Goal: Contribute content

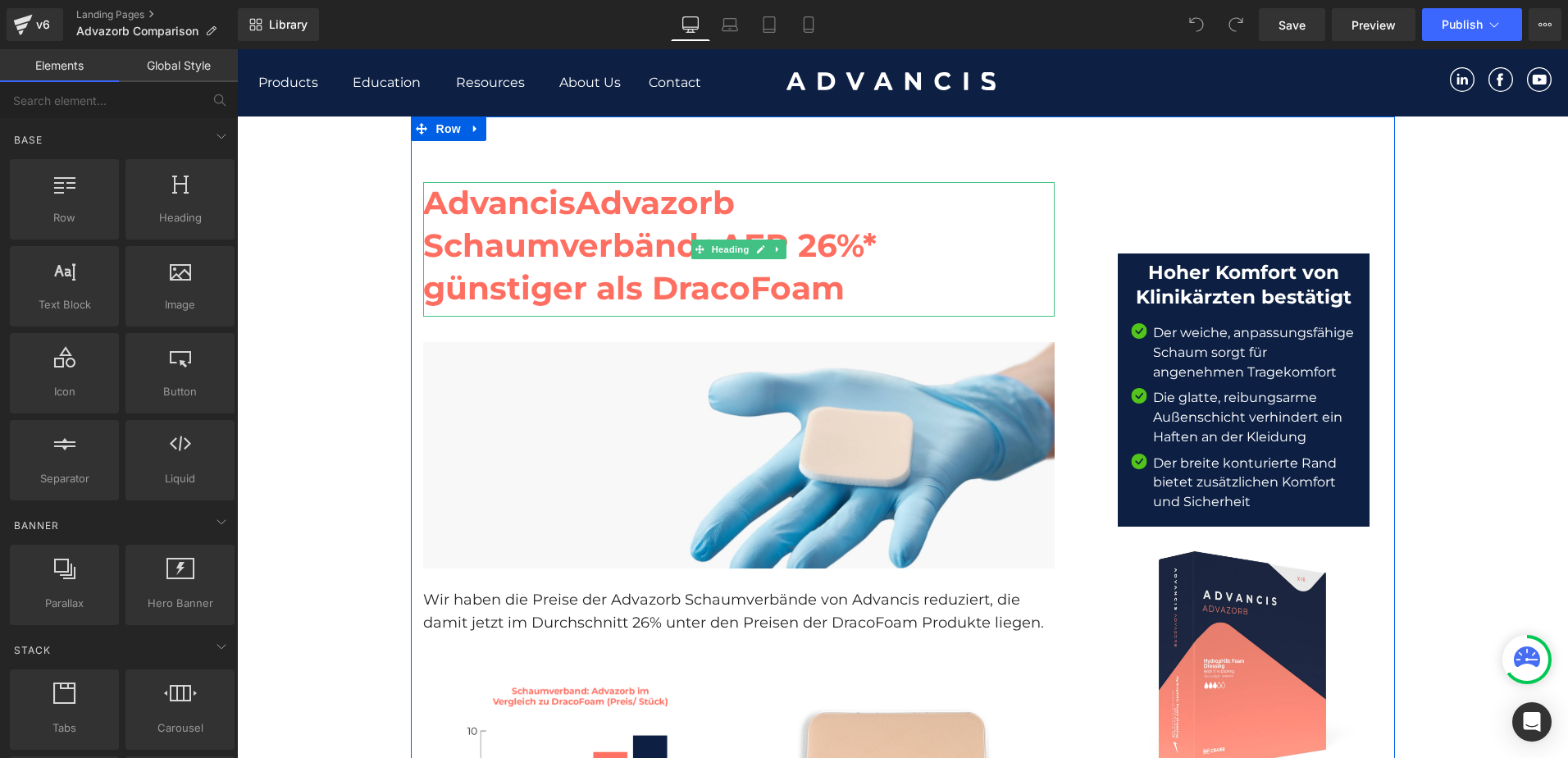
click at [560, 235] on strong "Advazorb Schaumverbände" at bounding box center [580, 224] width 312 height 82
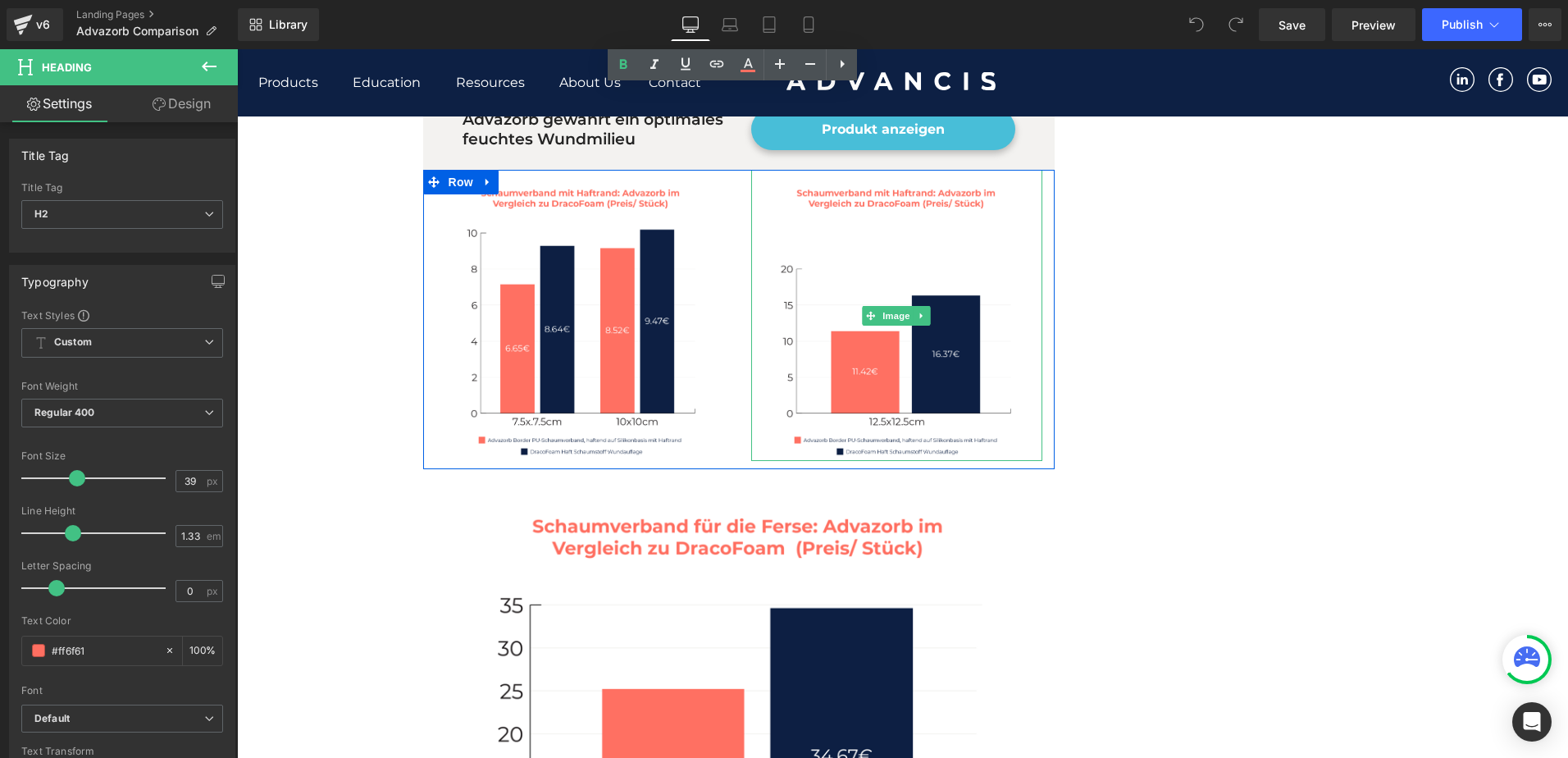
scroll to position [1231, 0]
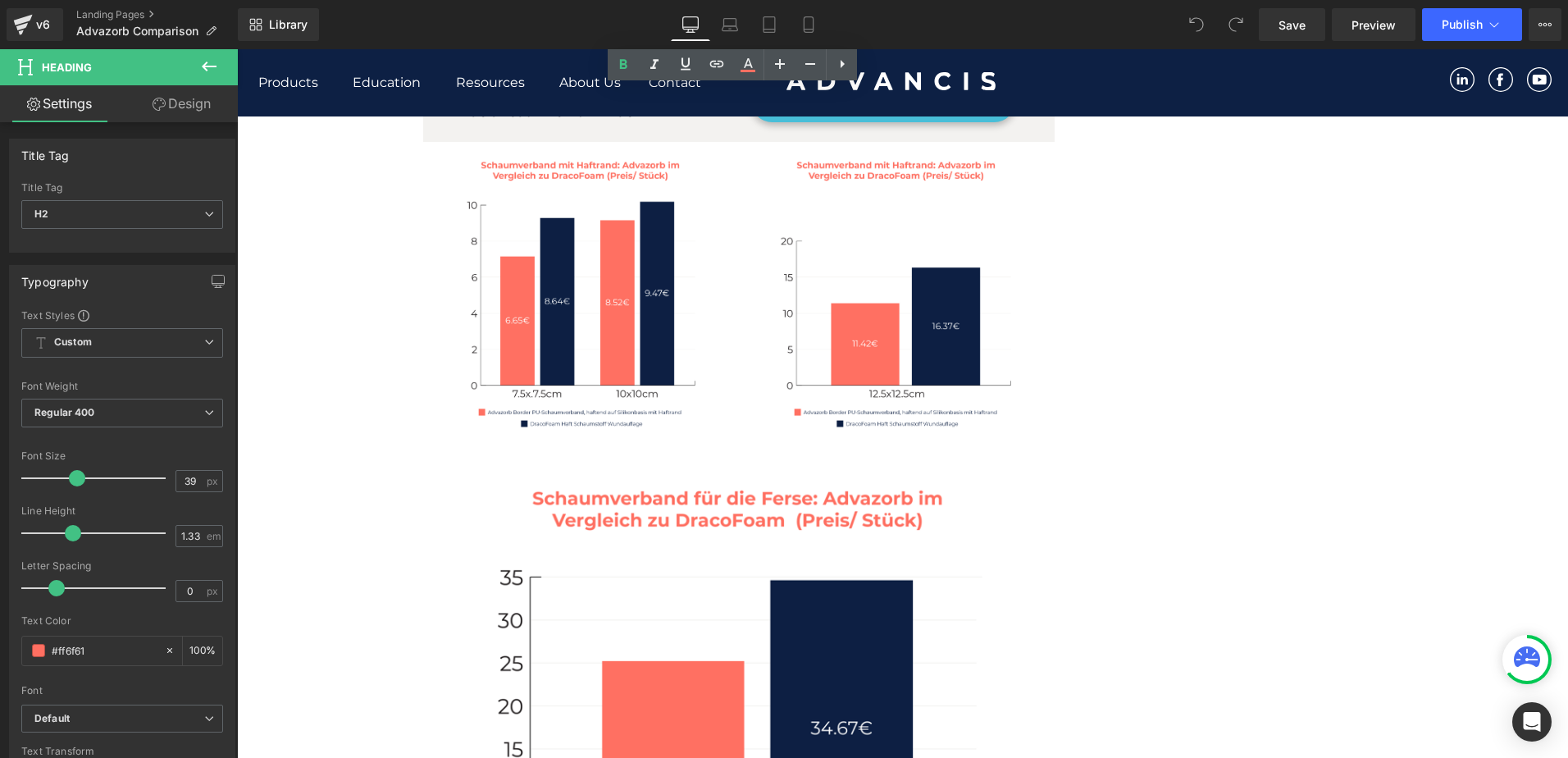
click at [1089, 376] on div "Advancis Advazorb Schaumverbände AEP 26%* günstiger als DracoFoam Heading Image…" at bounding box center [903, 555] width 985 height 3338
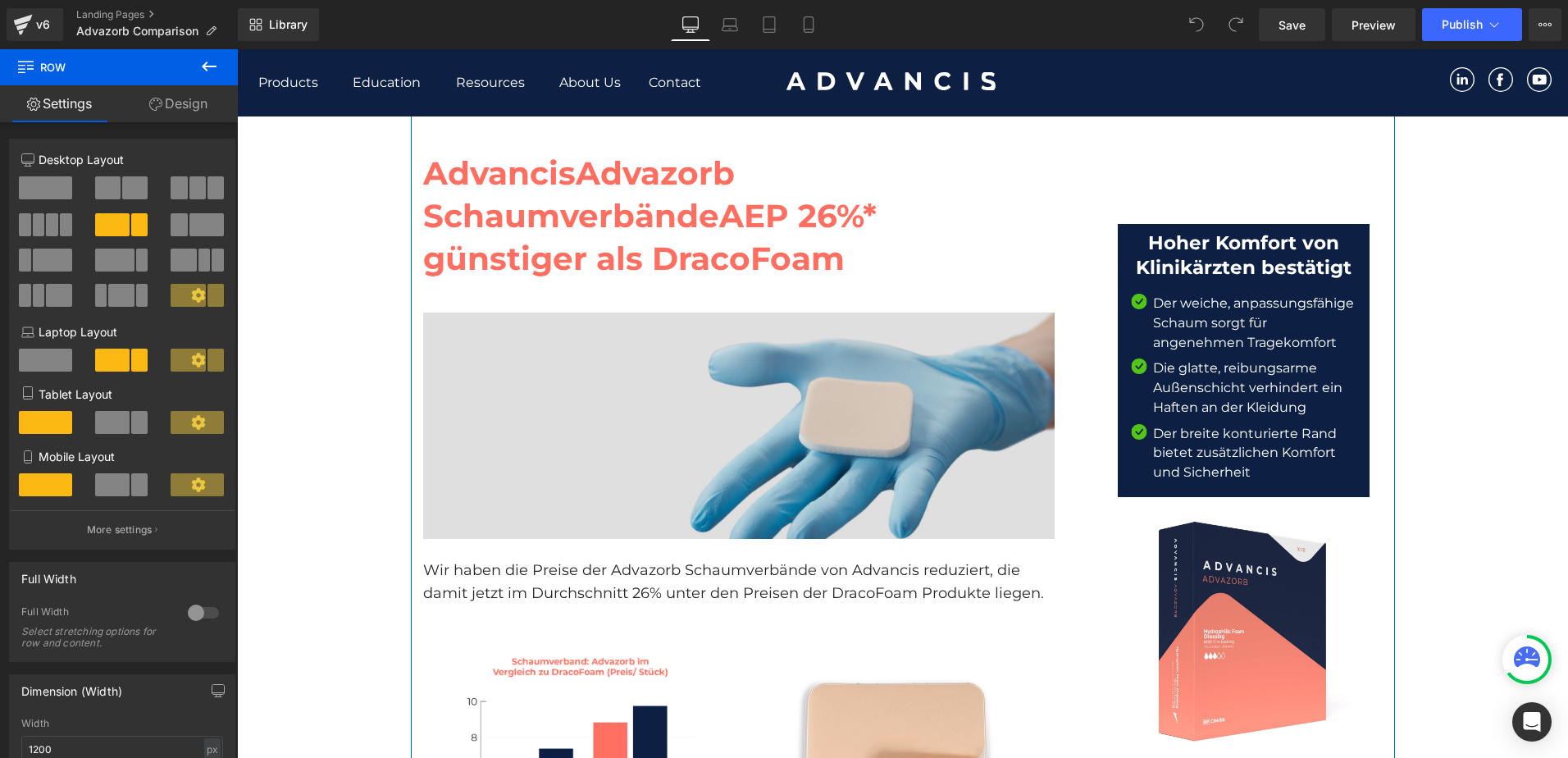
scroll to position [0, 0]
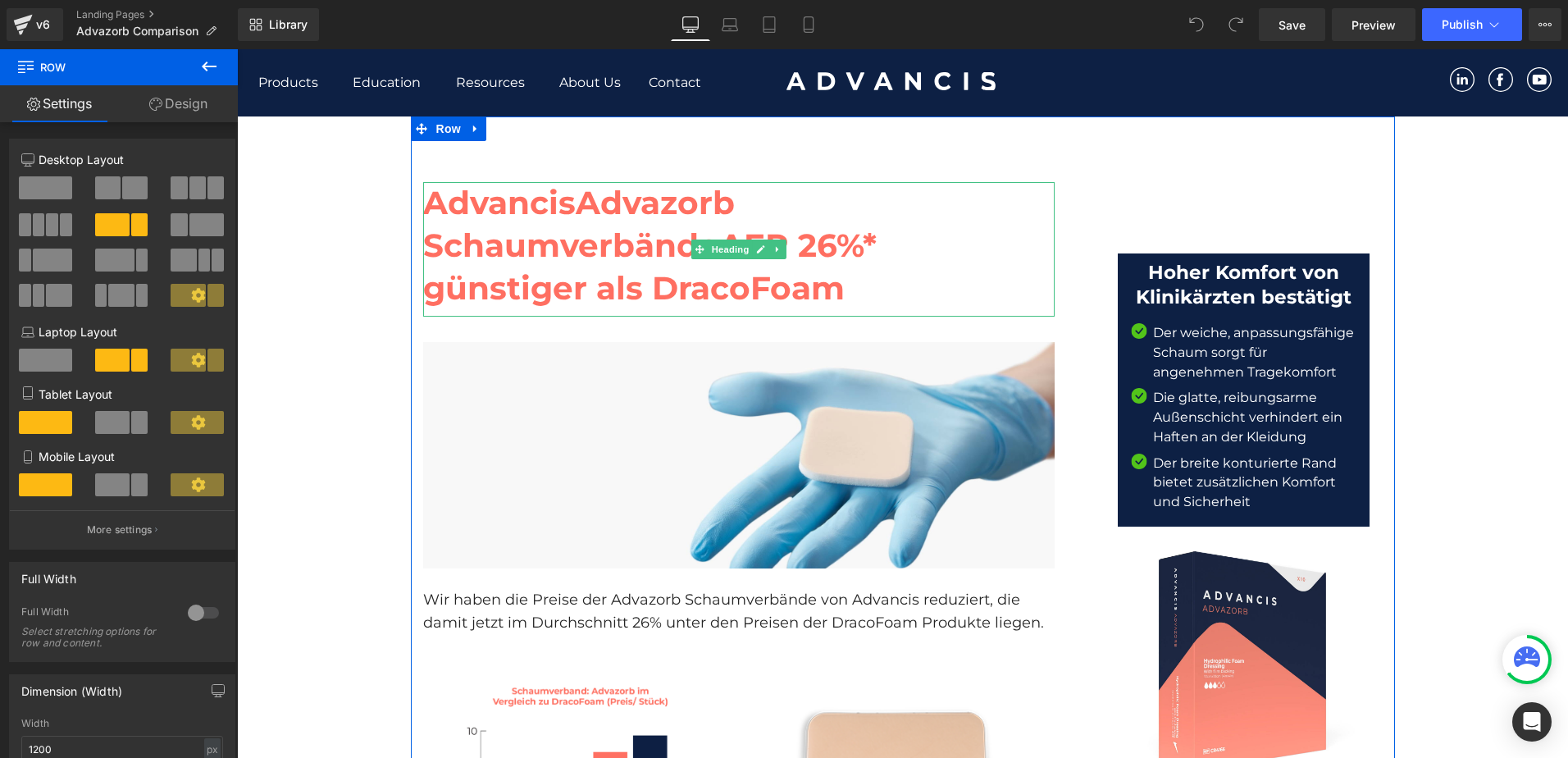
click at [468, 214] on strong "Advancis" at bounding box center [499, 203] width 152 height 40
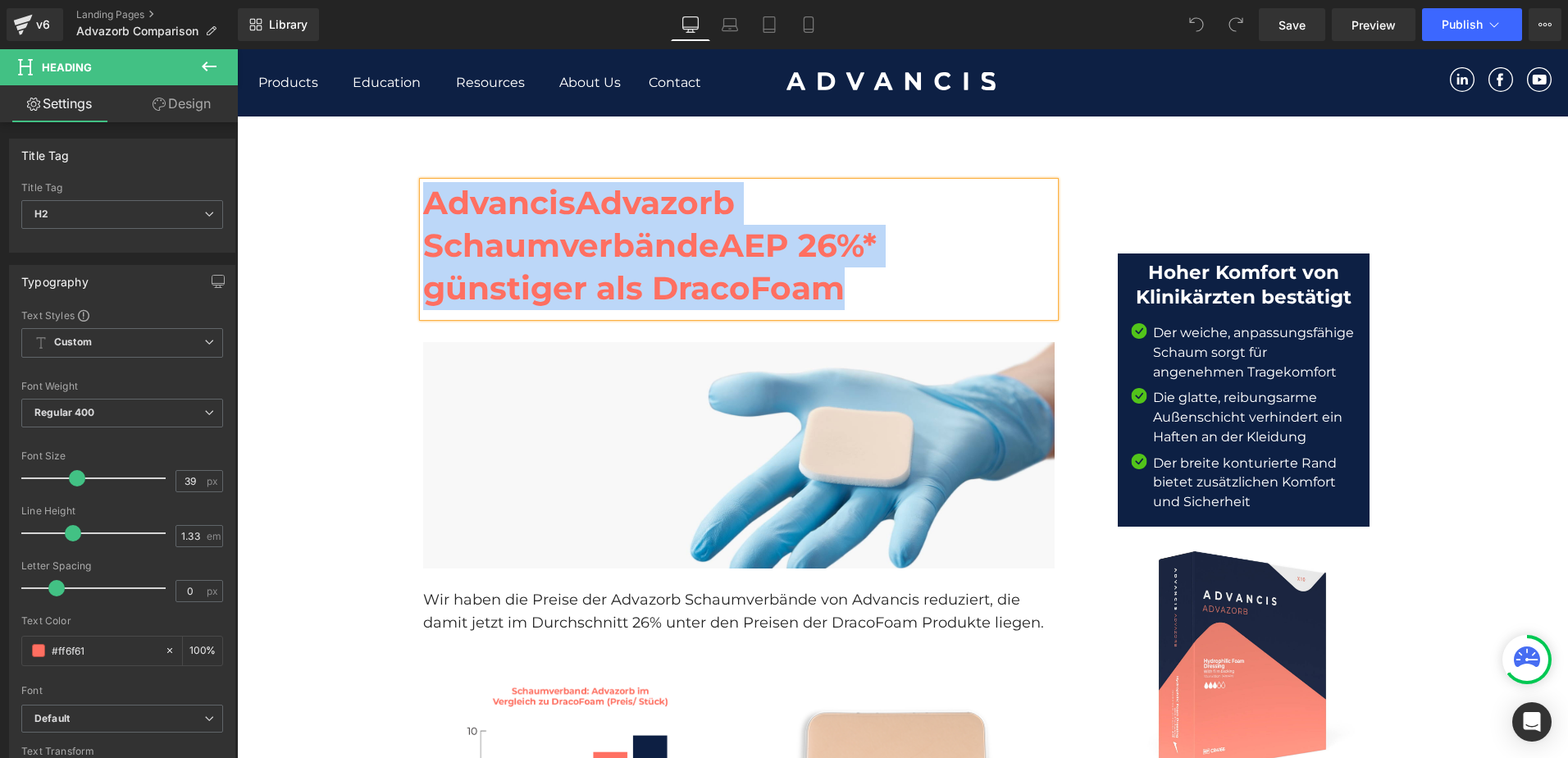
copy h2 "Advancis Advazorb Schaumverbände AEP 26%* günstiger als DracoFoam"
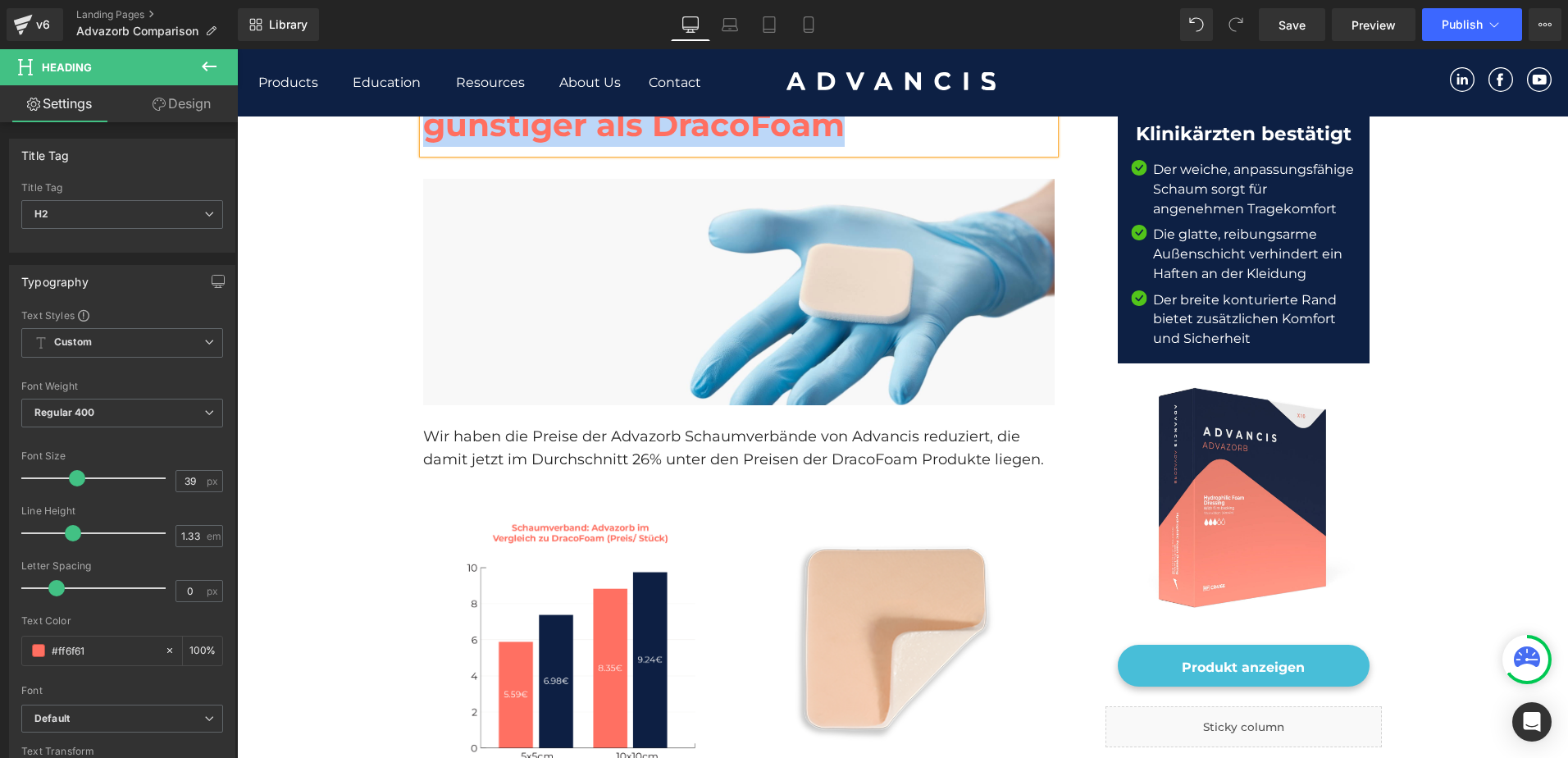
scroll to position [164, 0]
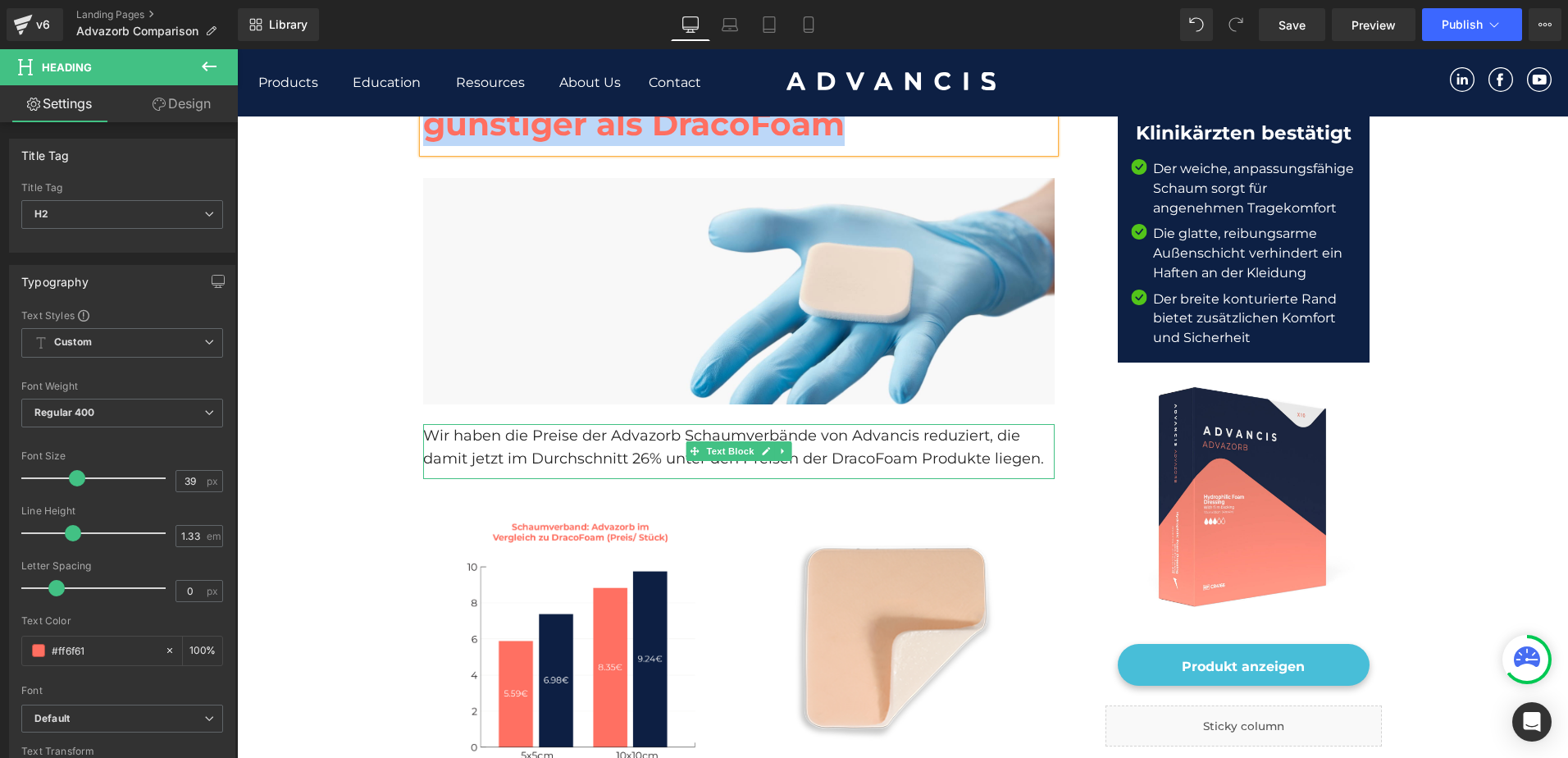
click at [476, 452] on p "Wir haben die Preise der Advazorb Schaumverbände von Advancis reduziert, die da…" at bounding box center [739, 448] width 632 height 47
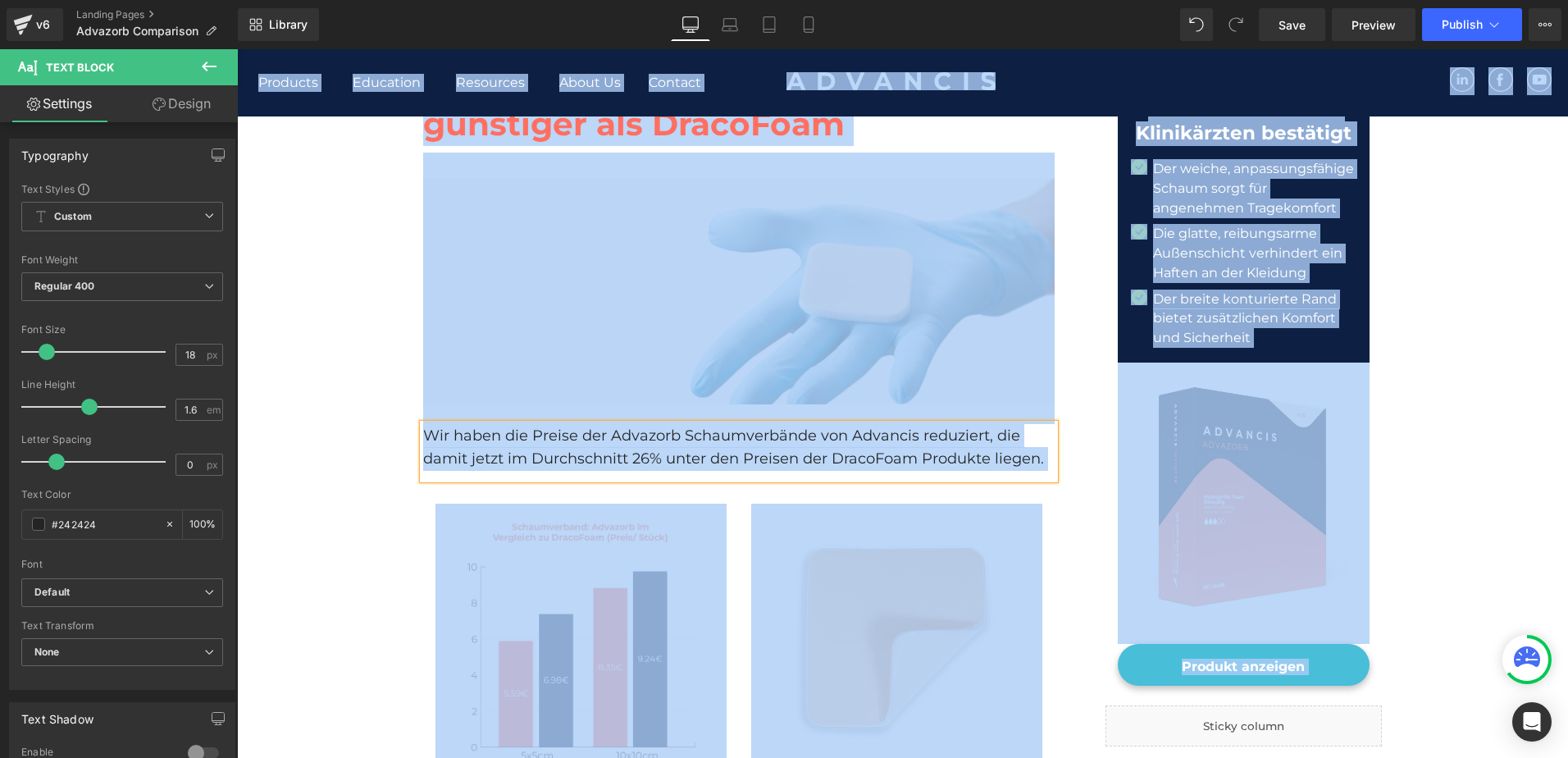
copy body "Skip to content Menu Products Products All Products Activon Manuka Honey Activo…"
click at [526, 435] on p "Wir haben die Preise der Advazorb Schaumverbände von Advancis reduziert, die da…" at bounding box center [739, 448] width 632 height 47
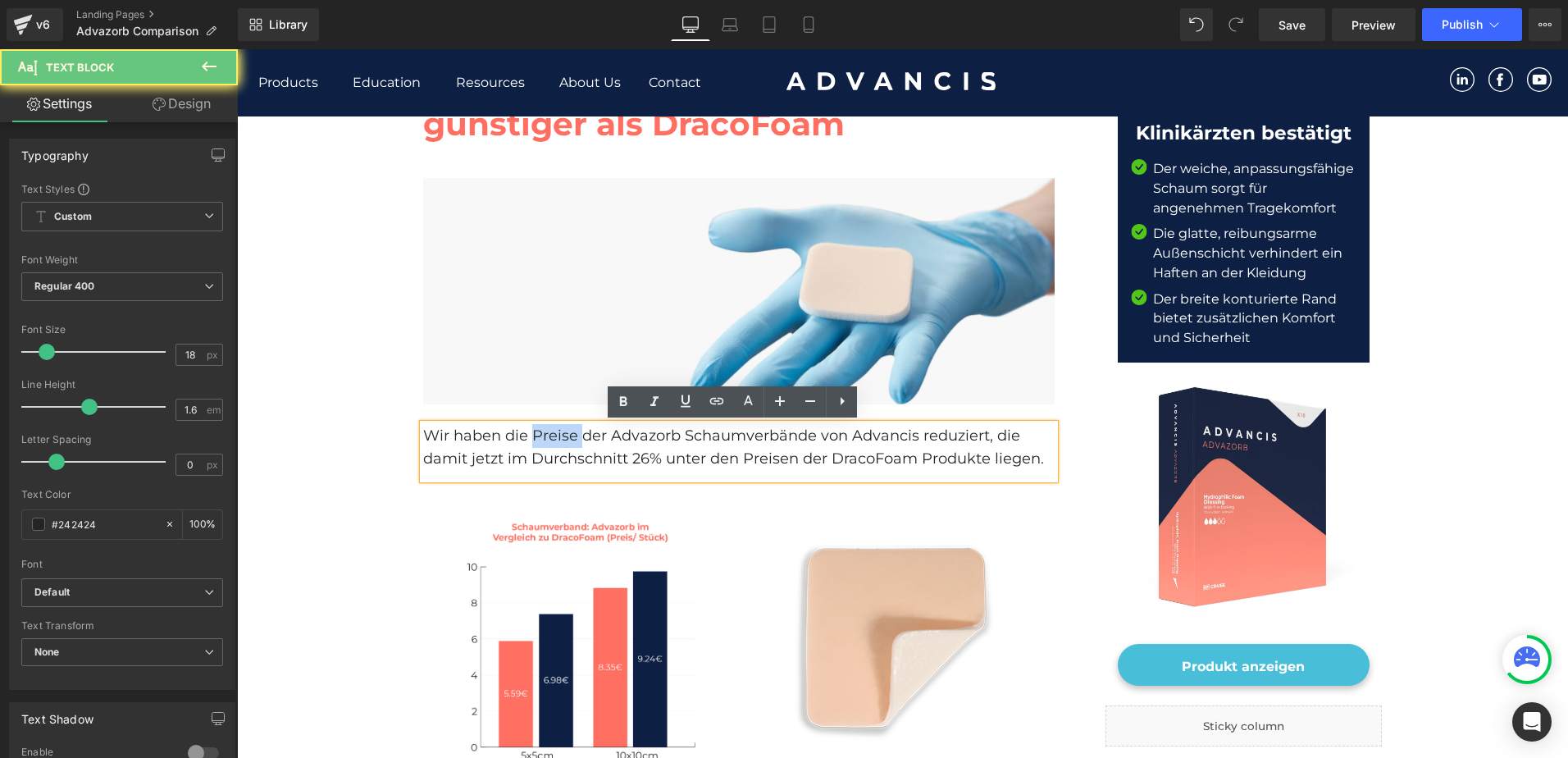
click at [526, 435] on p "Wir haben die Preise der Advazorb Schaumverbände von Advancis reduziert, die da…" at bounding box center [739, 448] width 632 height 47
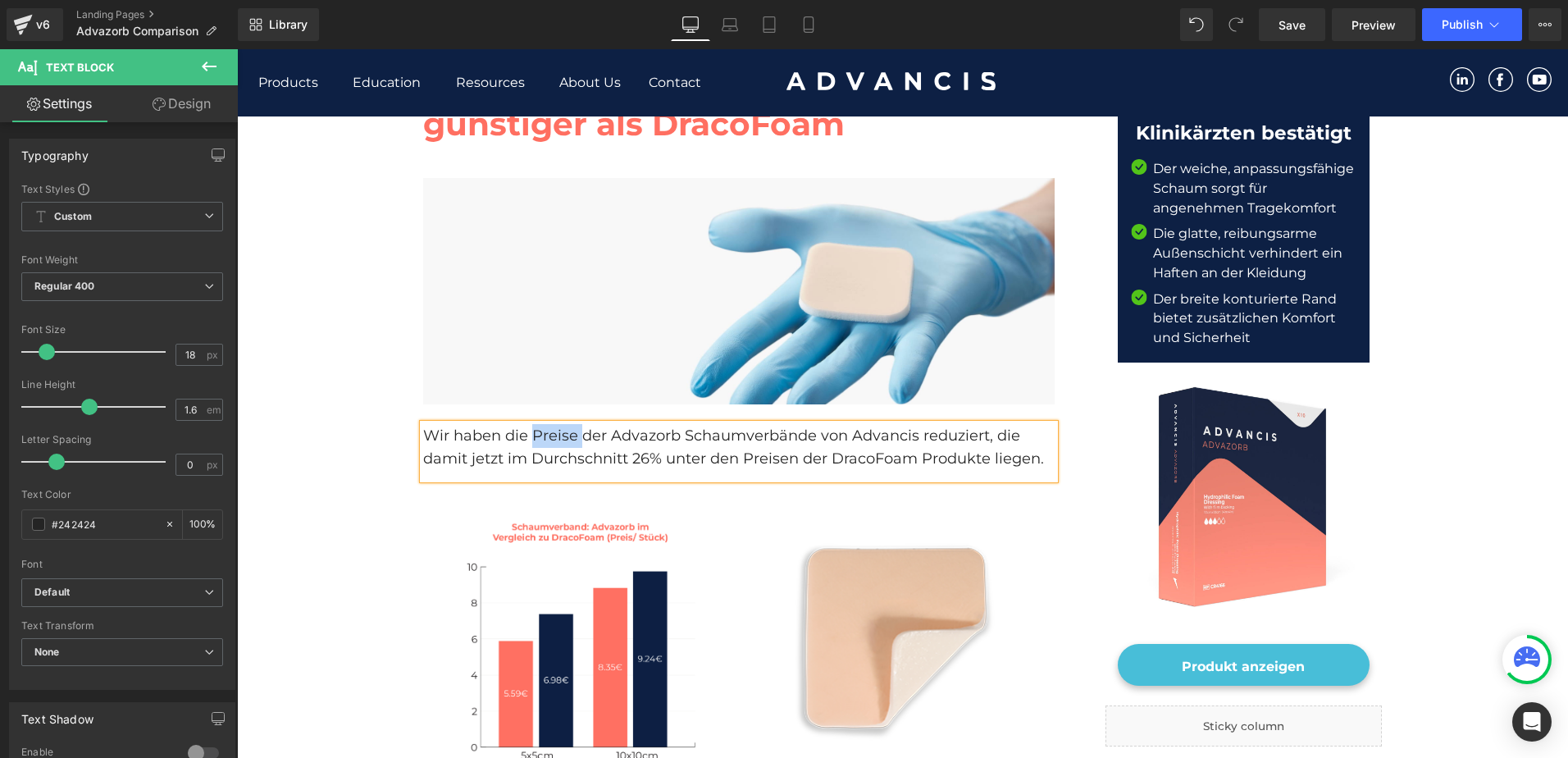
copy p "Wir haben die Preise der Advazorb Schaumverbände von Advancis reduziert, die da…"
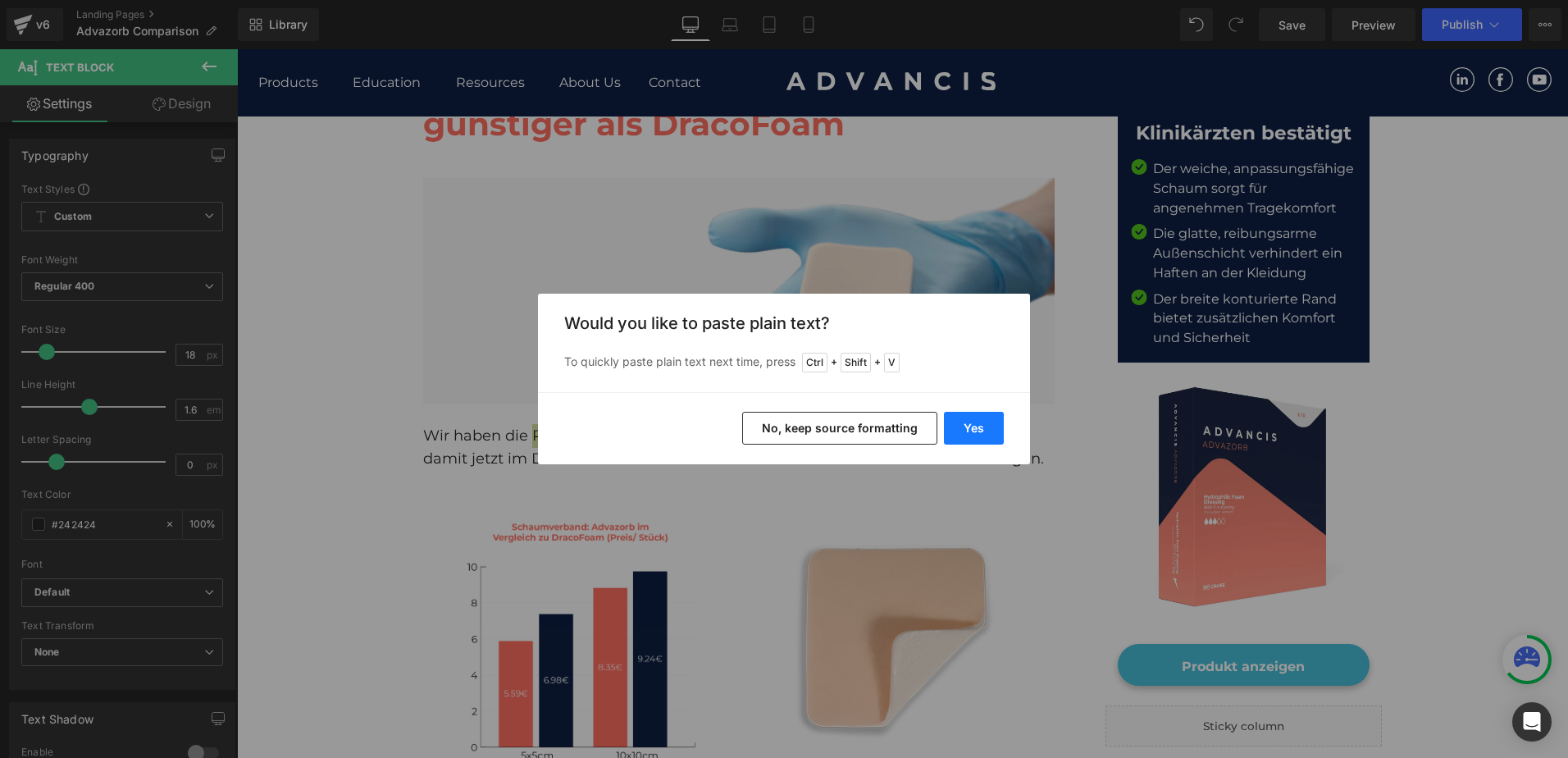
click at [963, 424] on button "Yes" at bounding box center [974, 428] width 60 height 33
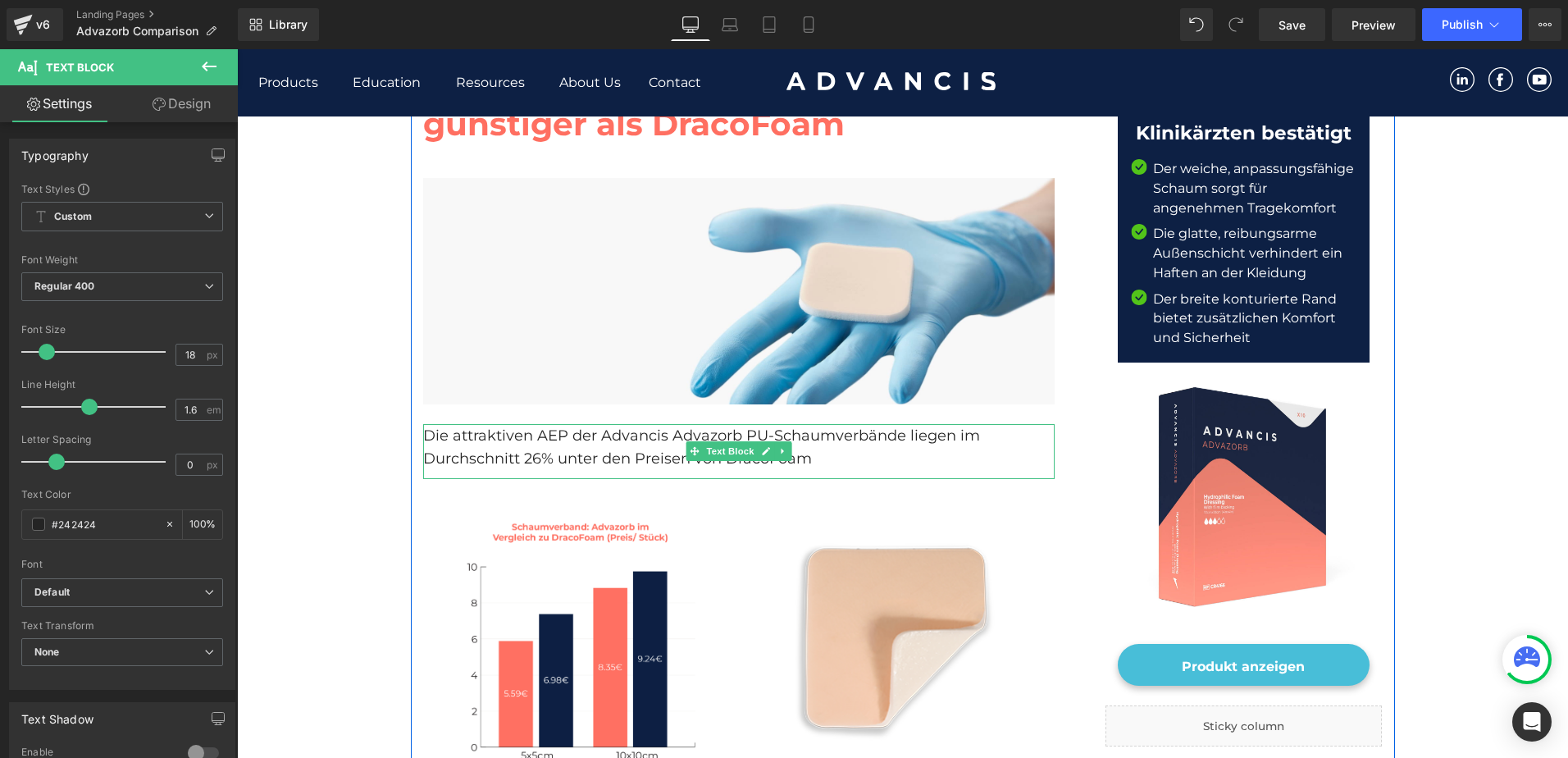
click at [872, 461] on p "Die attraktiven AEP der Advancis Advazorb PU-Schaumverbände liegen im Durchschn…" at bounding box center [739, 448] width 632 height 47
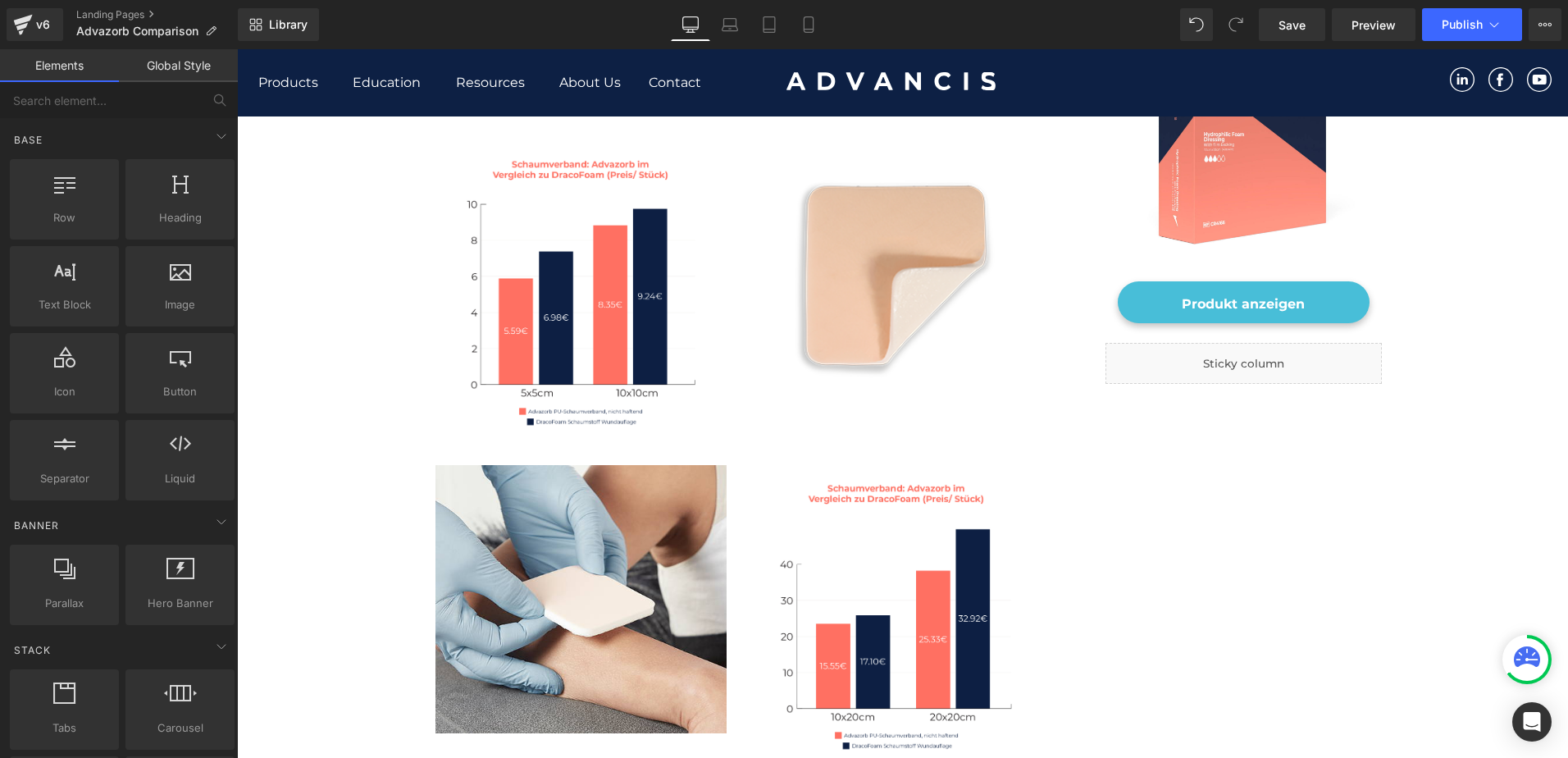
scroll to position [574, 0]
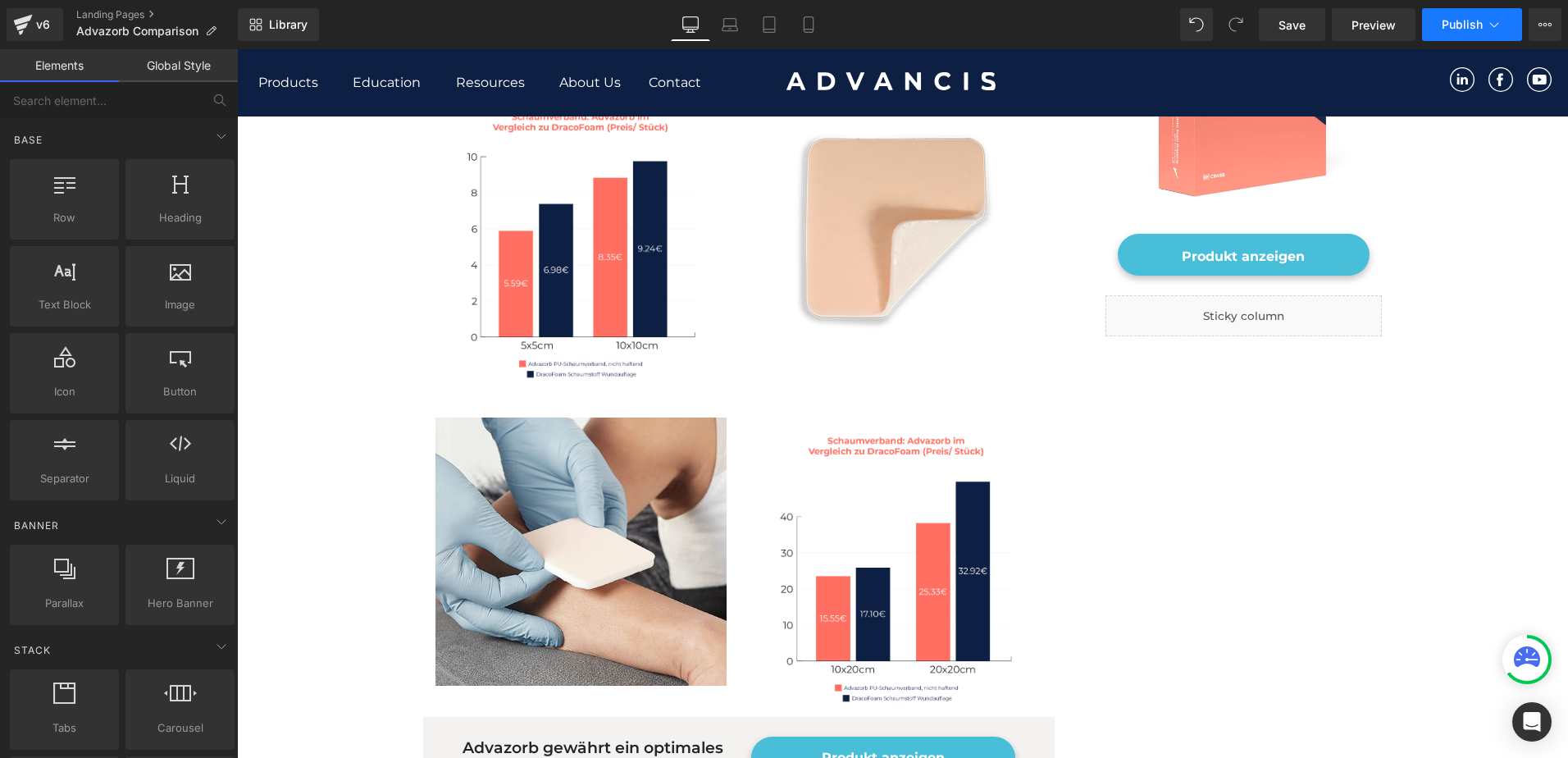
click at [1468, 23] on span "Publish" at bounding box center [1462, 25] width 41 height 14
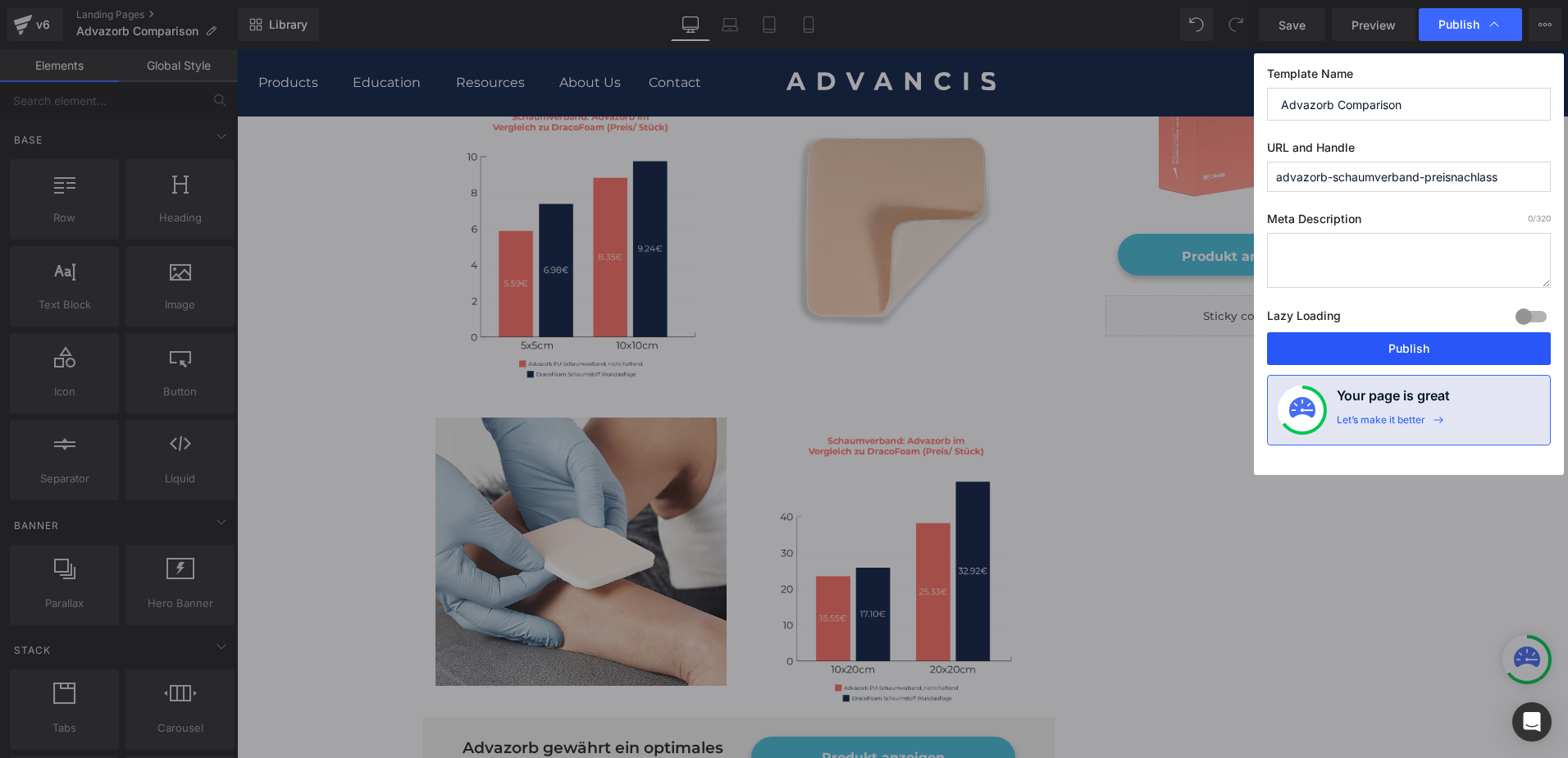
click at [1355, 348] on button "Publish" at bounding box center [1409, 349] width 284 height 33
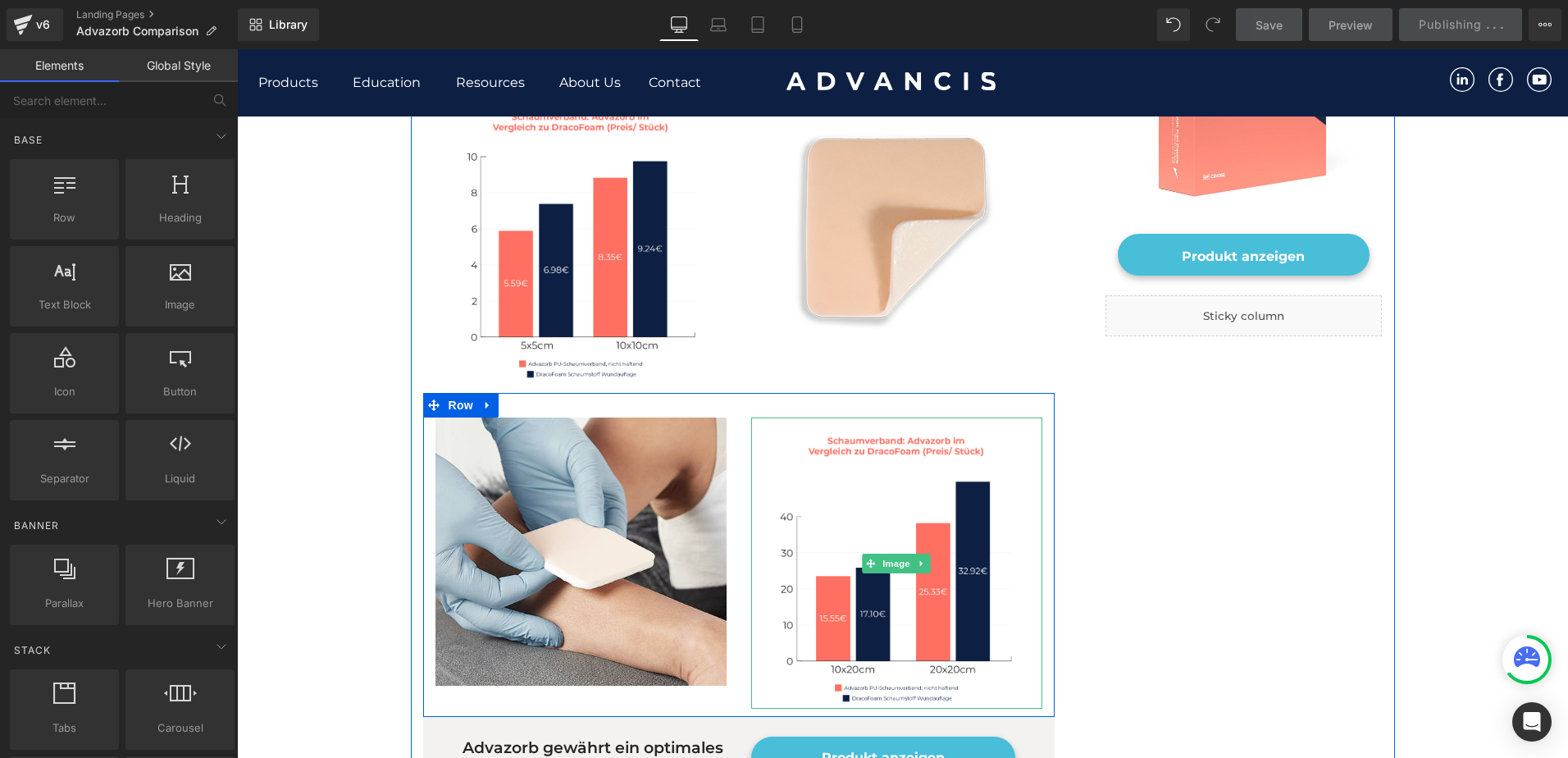
scroll to position [492, 0]
